Goal: Task Accomplishment & Management: Use online tool/utility

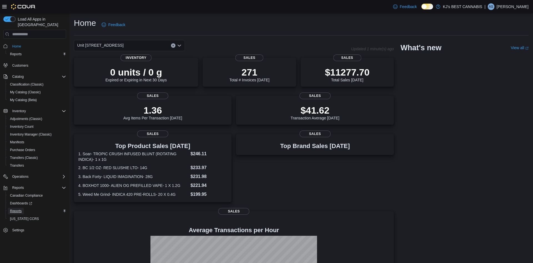
click at [17, 209] on span "Reports" at bounding box center [16, 211] width 12 height 4
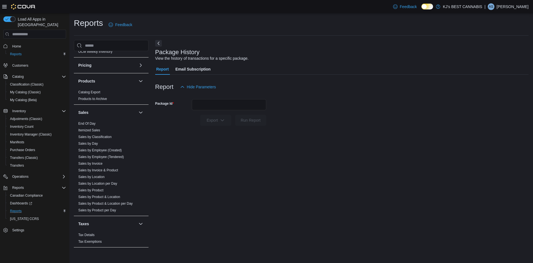
scroll to position [329, 0]
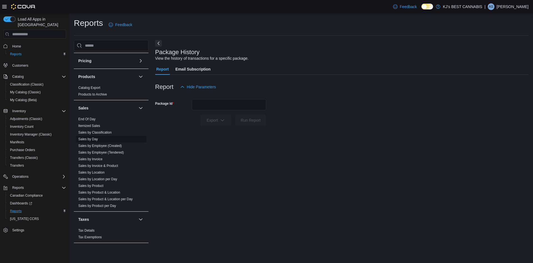
click at [93, 138] on link "Sales by Day" at bounding box center [88, 139] width 20 height 4
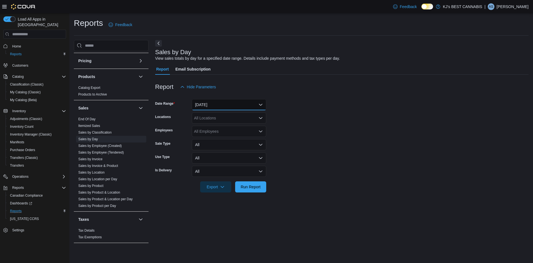
click at [223, 106] on button "[DATE]" at bounding box center [229, 104] width 74 height 11
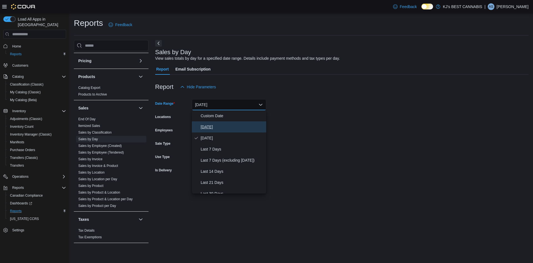
click at [216, 127] on span "[DATE]" at bounding box center [232, 127] width 63 height 7
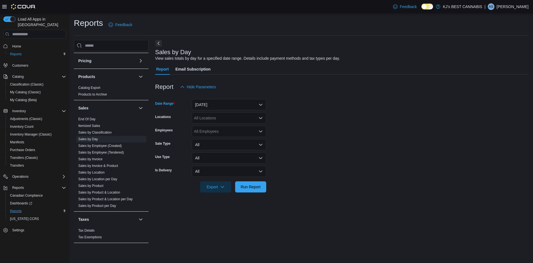
click at [246, 120] on div "All Locations" at bounding box center [229, 117] width 74 height 11
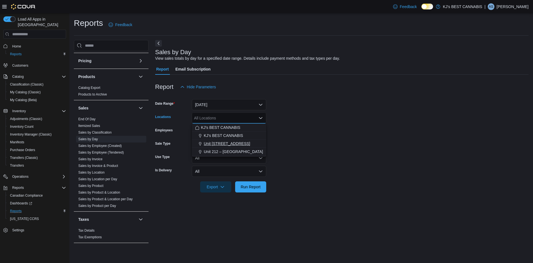
click at [238, 144] on span "Unit [STREET_ADDRESS]" at bounding box center [227, 144] width 46 height 6
click at [248, 186] on span "Run Report" at bounding box center [251, 187] width 20 height 6
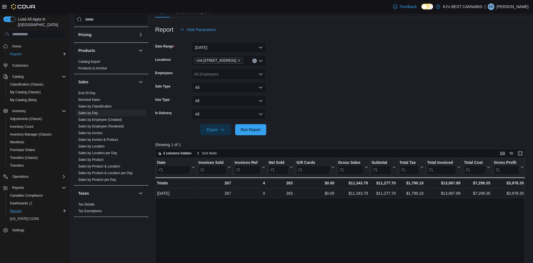
scroll to position [44, 0]
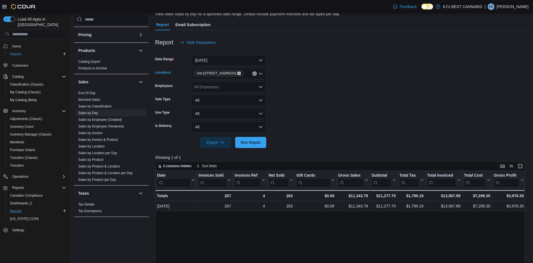
click at [241, 73] on icon "Remove Unit 103- 2700 Barnet Highway from selection in this group" at bounding box center [238, 73] width 3 height 3
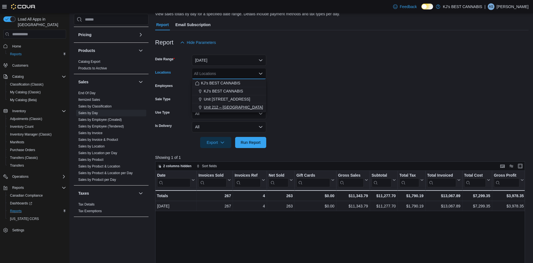
click at [239, 107] on span "Unit 212 – [GEOGRAPHIC_DATA]" at bounding box center [233, 107] width 59 height 6
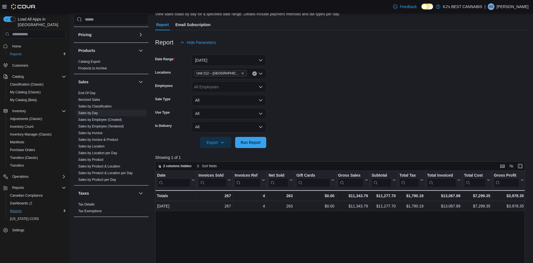
click at [292, 98] on form "Date Range [DATE] Locations Unit 212 – [GEOGRAPHIC_DATA] Employees All Employee…" at bounding box center [342, 98] width 374 height 100
click at [244, 143] on span "Run Report" at bounding box center [251, 142] width 20 height 6
click at [252, 75] on div "Unit 212 – [GEOGRAPHIC_DATA]" at bounding box center [229, 73] width 74 height 11
click at [244, 100] on span "Unit [STREET_ADDRESS]" at bounding box center [227, 99] width 46 height 6
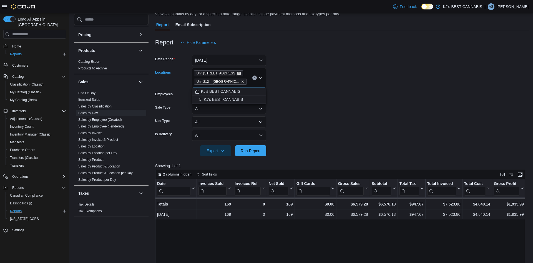
click at [241, 72] on icon "Remove Unit 103- 2700 Barnet Highway from selection in this group" at bounding box center [238, 73] width 3 height 3
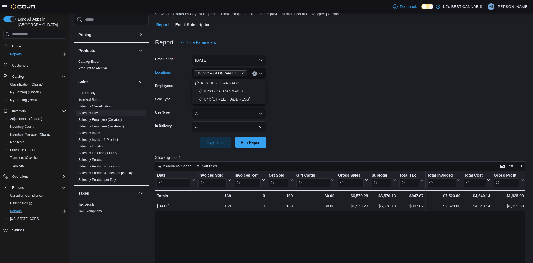
click at [243, 72] on span "Unit 212 – [GEOGRAPHIC_DATA]" at bounding box center [221, 74] width 48 height 6
click at [244, 71] on span "Unit 212 – [GEOGRAPHIC_DATA]" at bounding box center [220, 73] width 53 height 6
click at [242, 72] on span "Unit 212 – [GEOGRAPHIC_DATA]" at bounding box center [221, 74] width 48 height 6
click at [242, 73] on icon "Remove Unit 212 – 32530 Lougheed Highway from selection in this group" at bounding box center [243, 73] width 2 height 2
click at [230, 88] on button "KJ's BEST CANNABIS" at bounding box center [229, 91] width 74 height 8
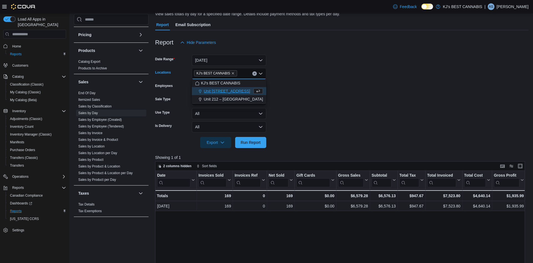
click at [324, 97] on form "Date Range [DATE] Locations KJ's BEST CANNABIS Combo box. Selected. KJ's BEST C…" at bounding box center [342, 98] width 374 height 100
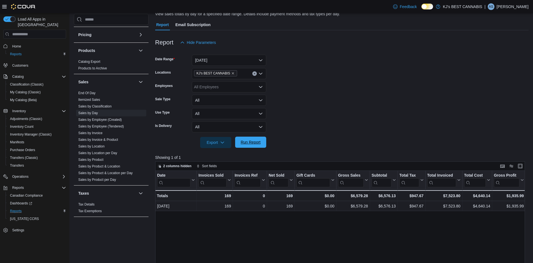
click at [246, 147] on span "Run Report" at bounding box center [251, 142] width 24 height 11
